Goal: Navigation & Orientation: Find specific page/section

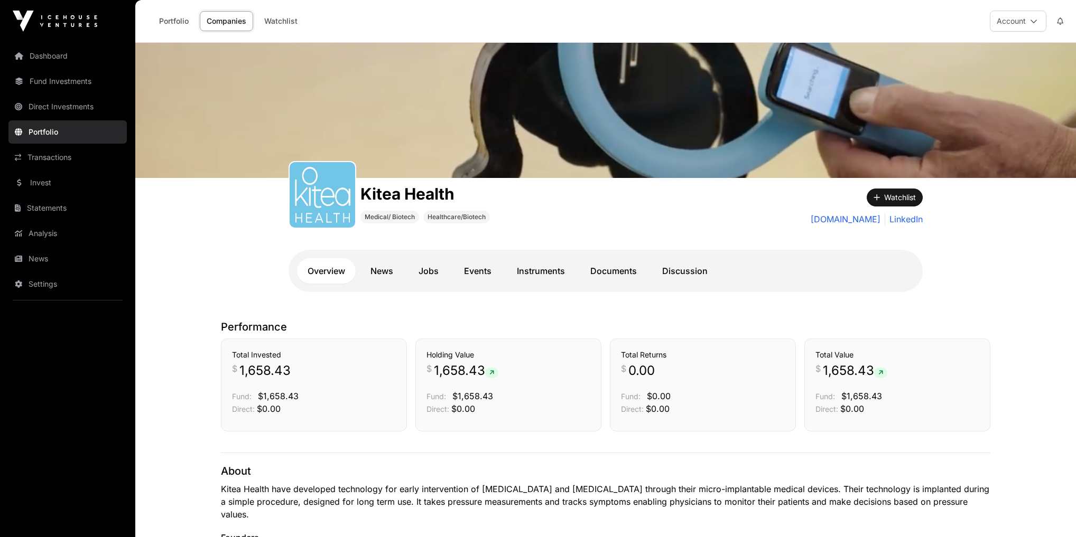
scroll to position [803, 0]
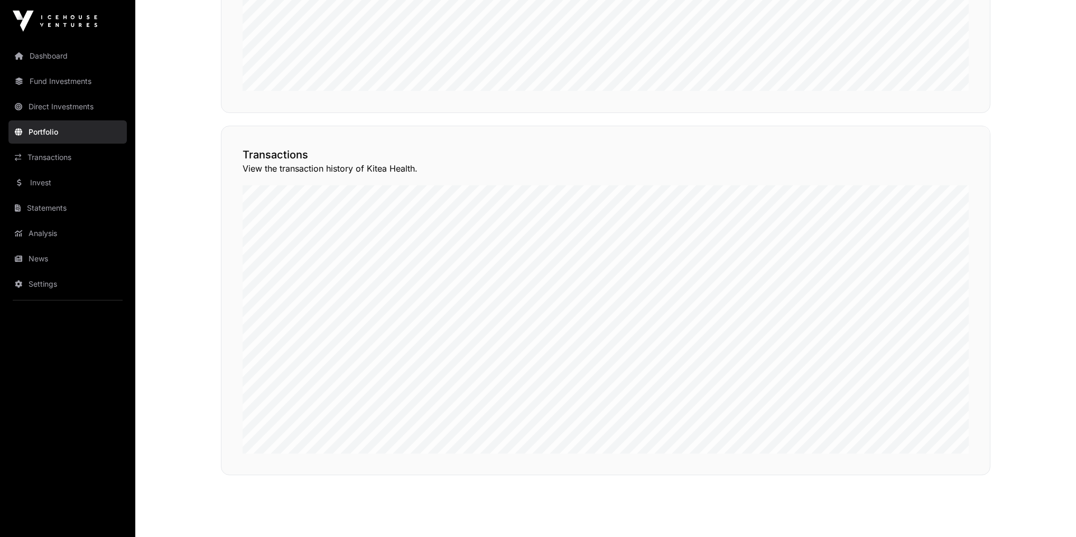
click at [76, 51] on link "Dashboard" at bounding box center [67, 55] width 118 height 23
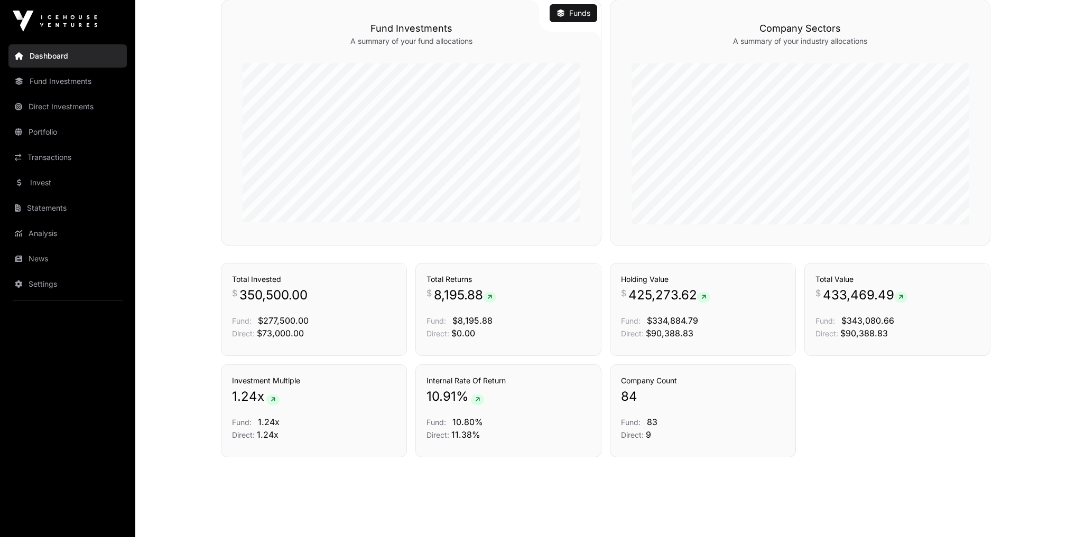
scroll to position [488, 0]
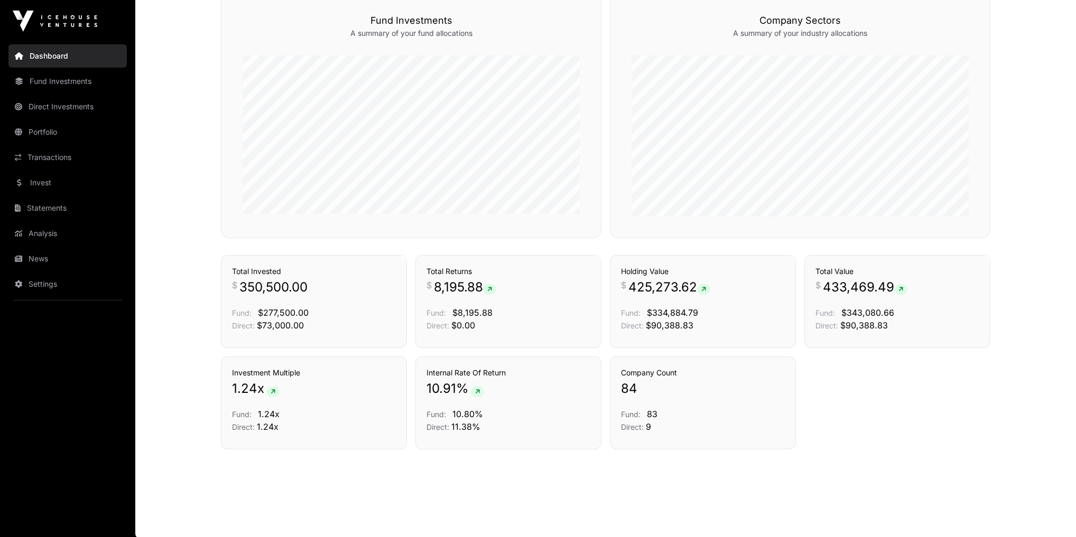
click at [42, 145] on nav "Dashboard Fund Investments Direct Investments Portfolio Transactions Invest Sta…" at bounding box center [67, 285] width 135 height 487
click at [40, 154] on link "Transactions" at bounding box center [67, 157] width 118 height 23
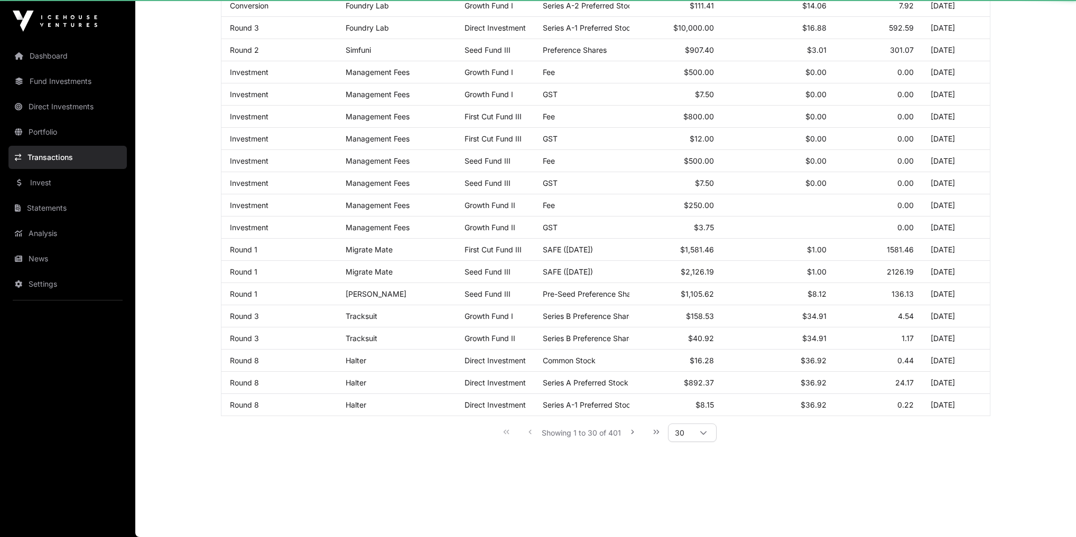
click at [45, 182] on link "Invest" at bounding box center [67, 182] width 118 height 23
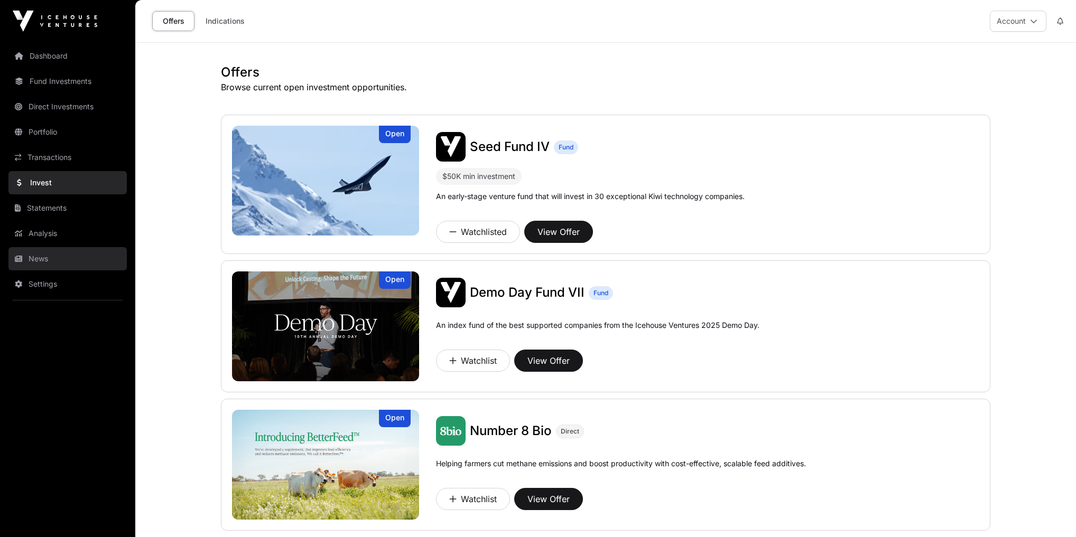
click at [46, 262] on link "News" at bounding box center [67, 258] width 118 height 23
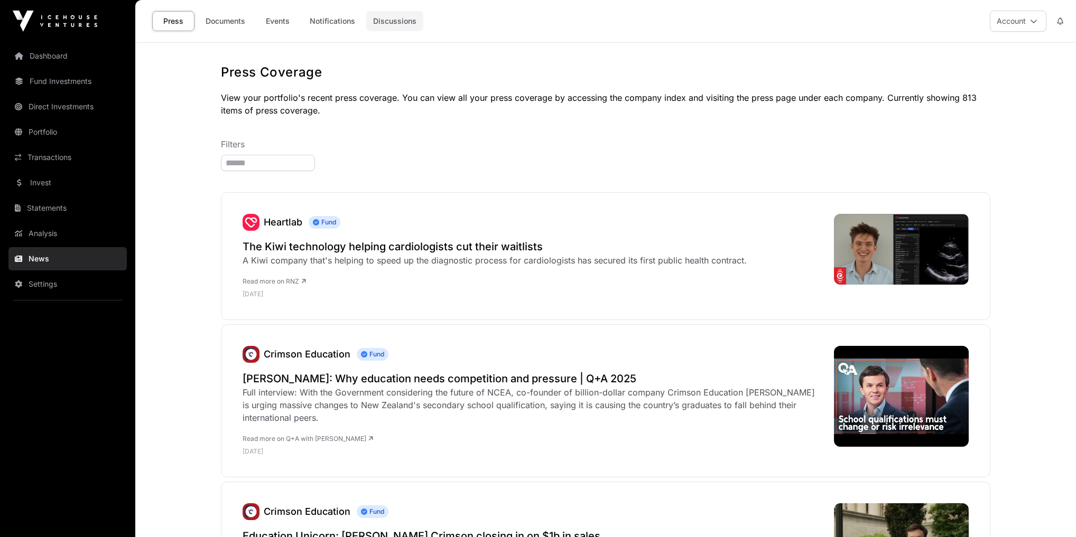
click at [387, 25] on link "Discussions" at bounding box center [394, 21] width 57 height 20
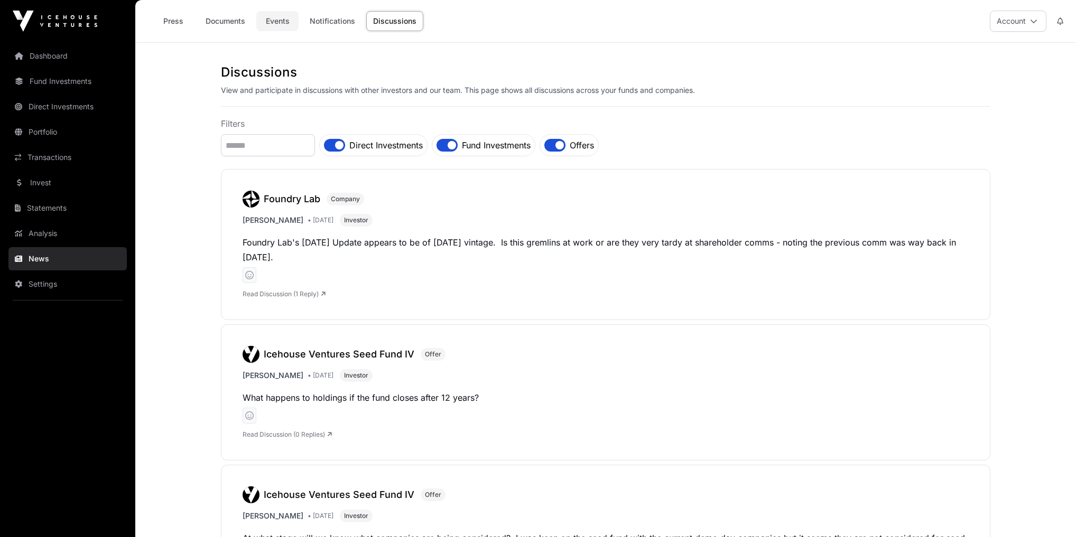
click at [290, 19] on link "Events" at bounding box center [277, 21] width 42 height 20
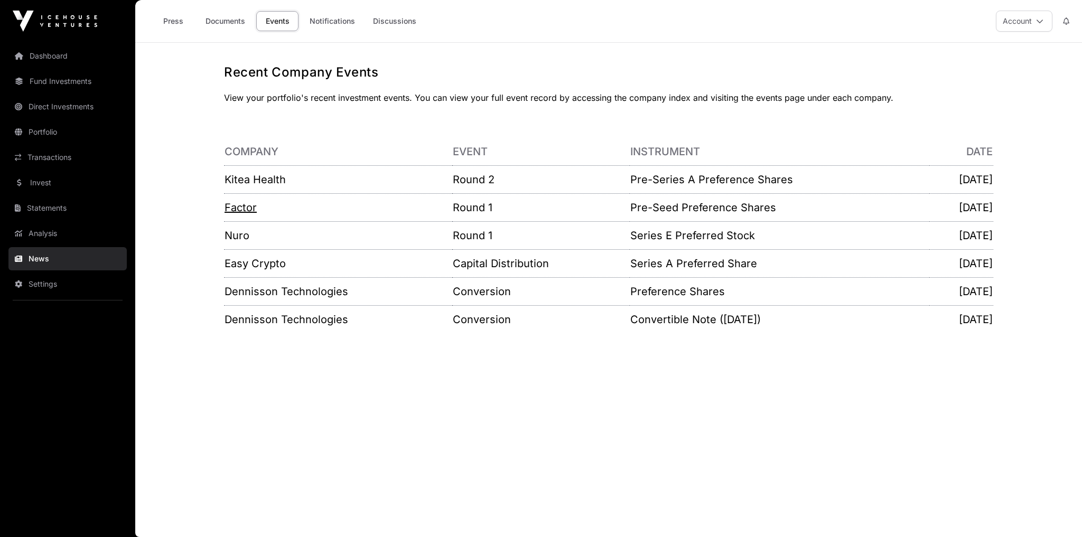
click at [246, 205] on link "Factor" at bounding box center [241, 207] width 32 height 13
